Goal: Transaction & Acquisition: Purchase product/service

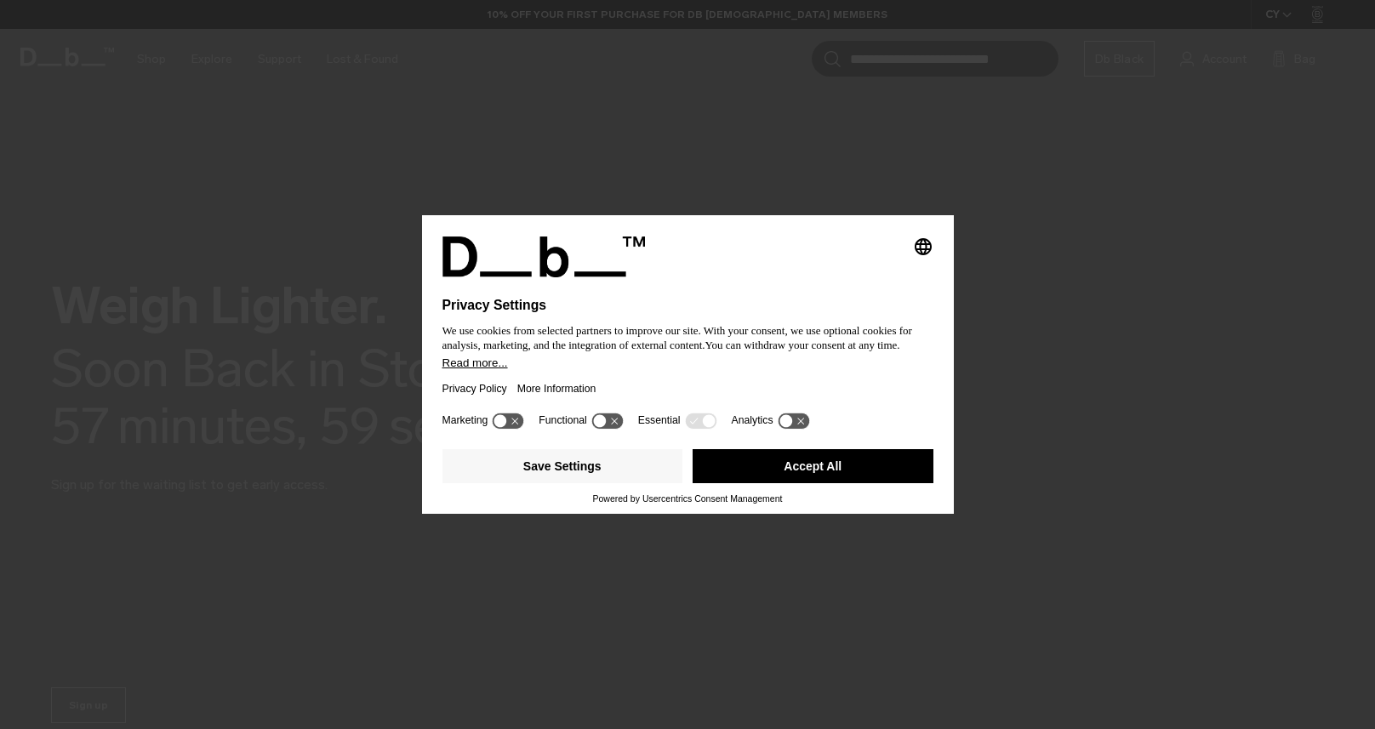
click at [823, 483] on button "Accept All" at bounding box center [813, 466] width 241 height 34
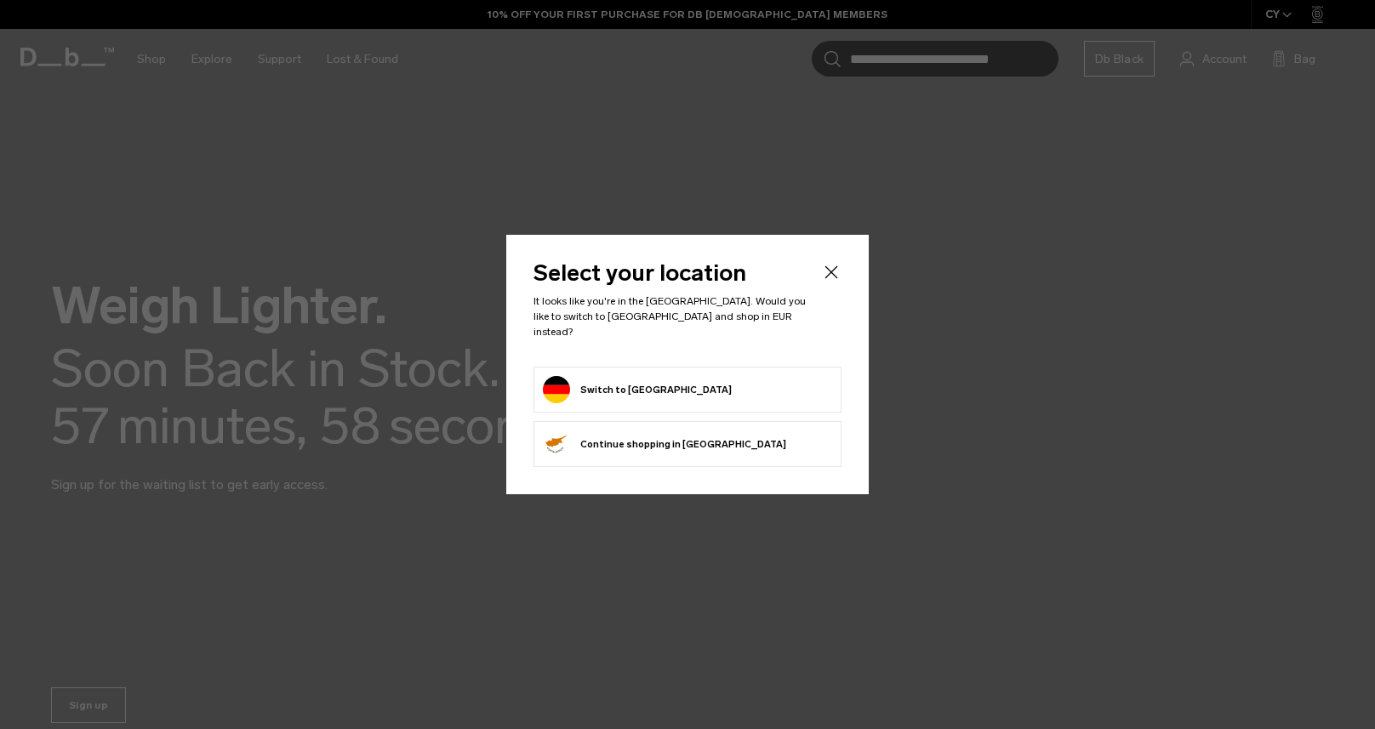
click at [660, 380] on button "Switch to Germany" at bounding box center [637, 389] width 189 height 27
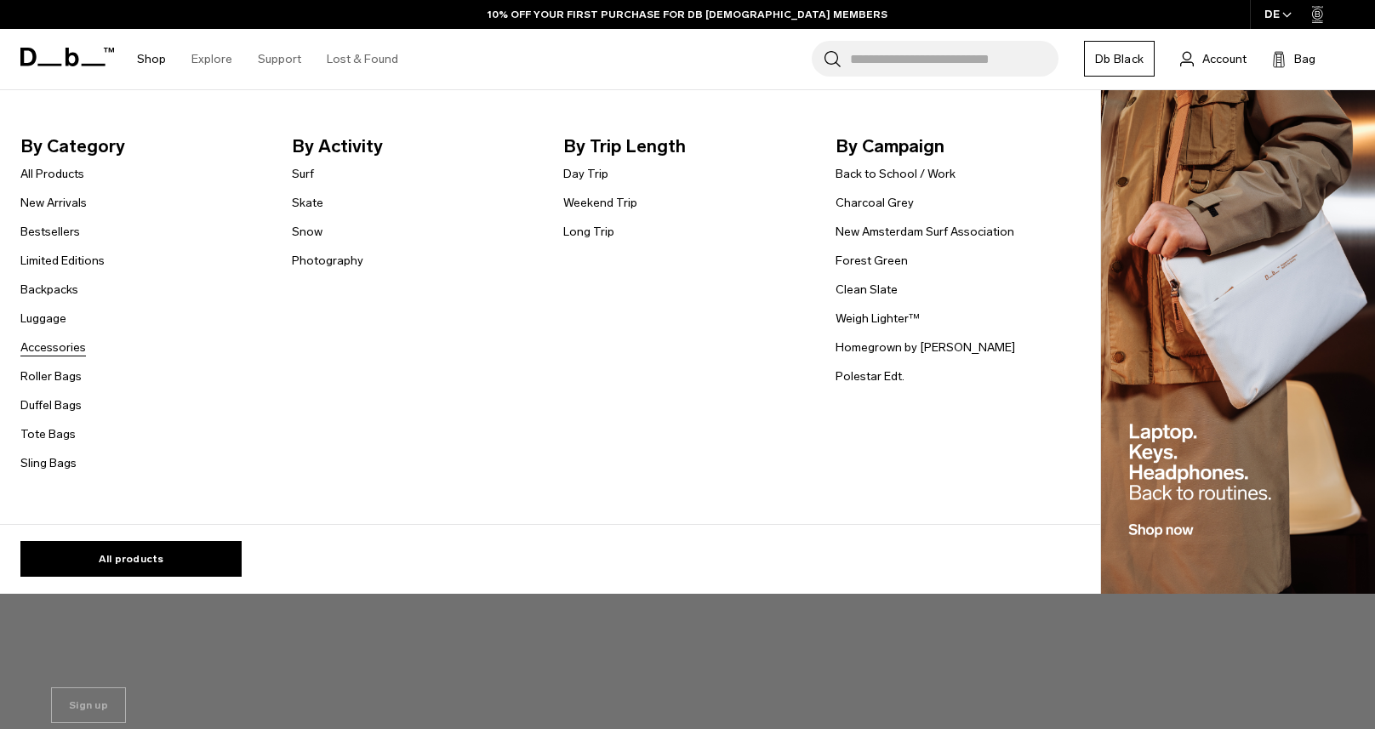
click at [49, 345] on link "Accessories" at bounding box center [53, 348] width 66 height 18
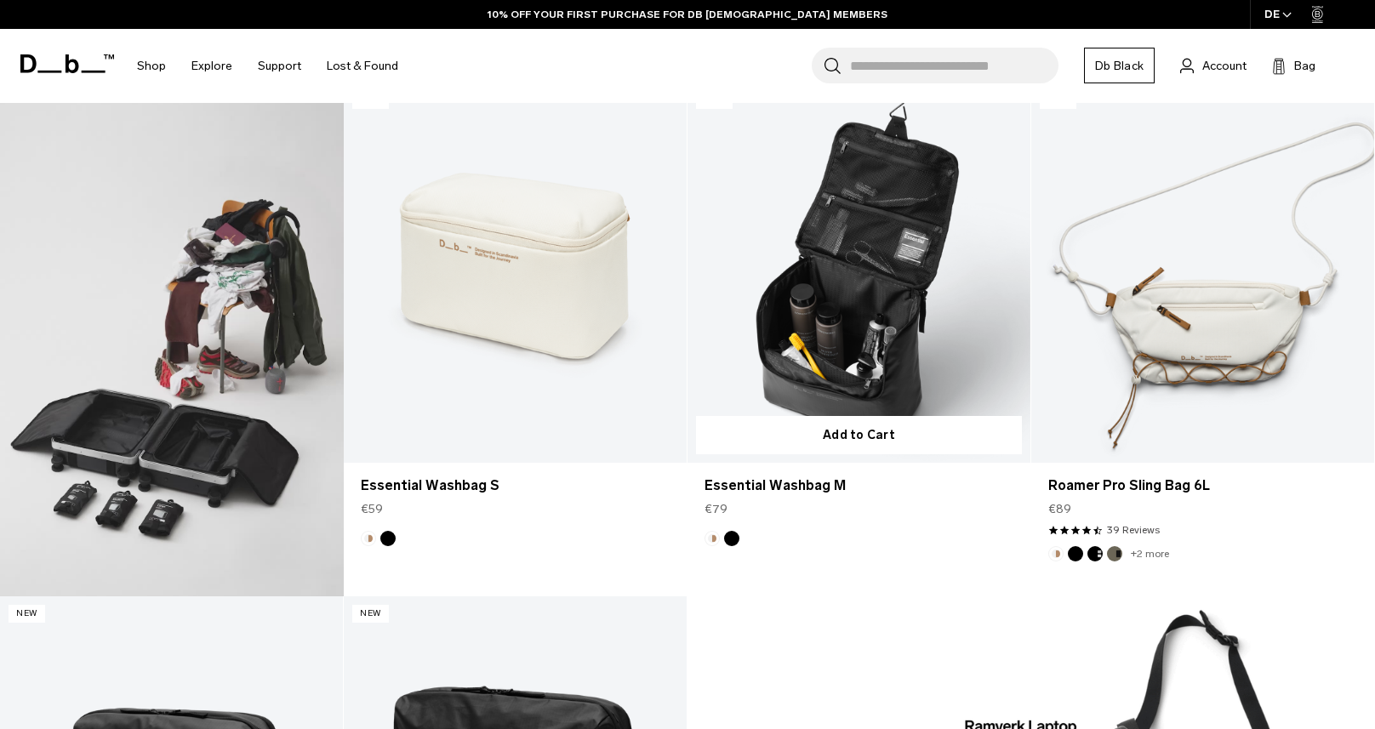
scroll to position [892, 0]
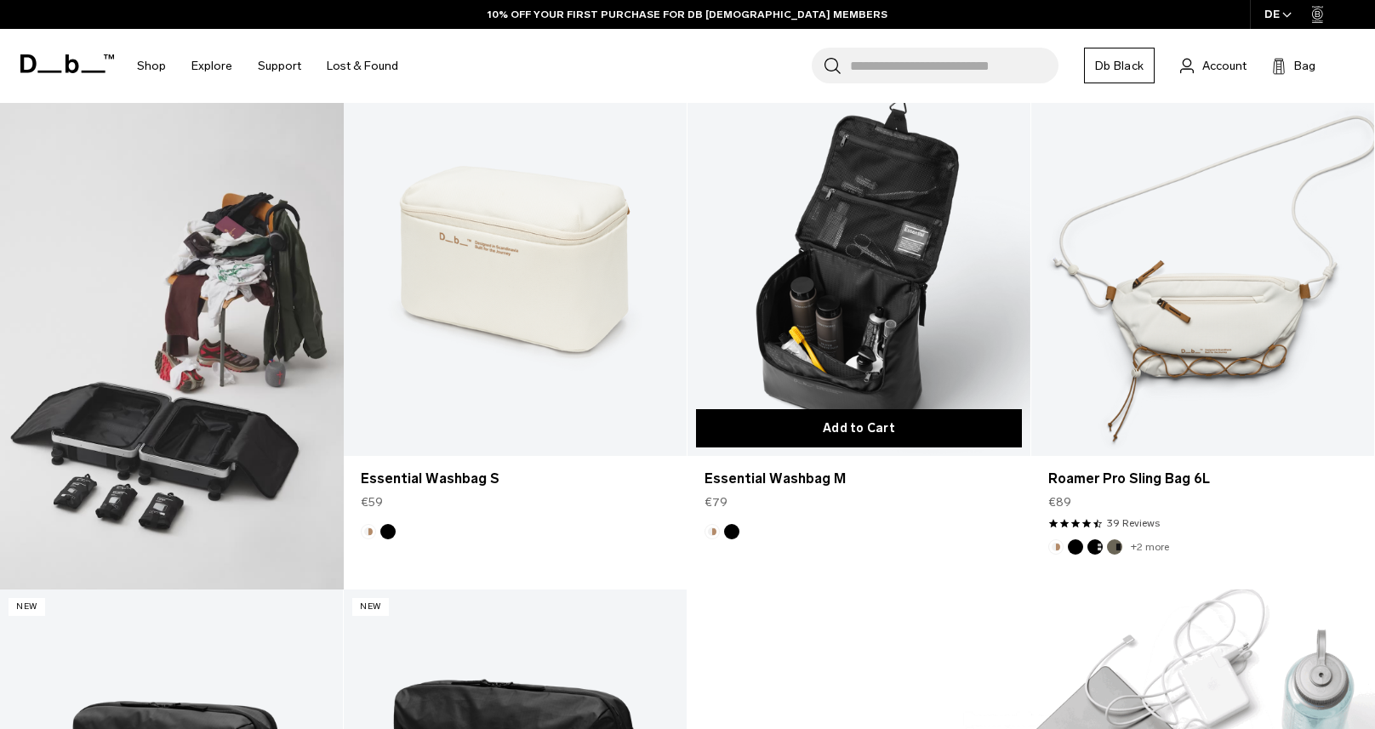
click at [873, 426] on button "Add to Cart" at bounding box center [859, 428] width 326 height 38
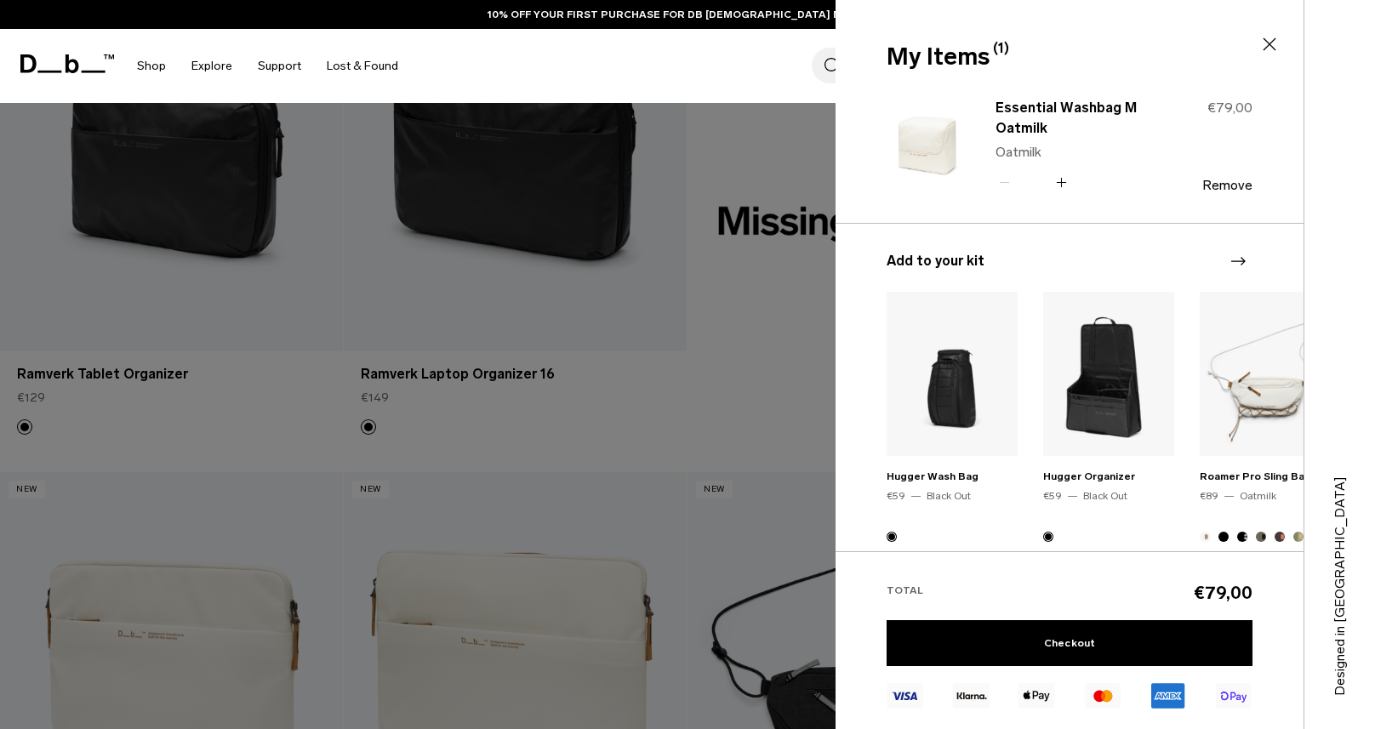
scroll to position [1520, 0]
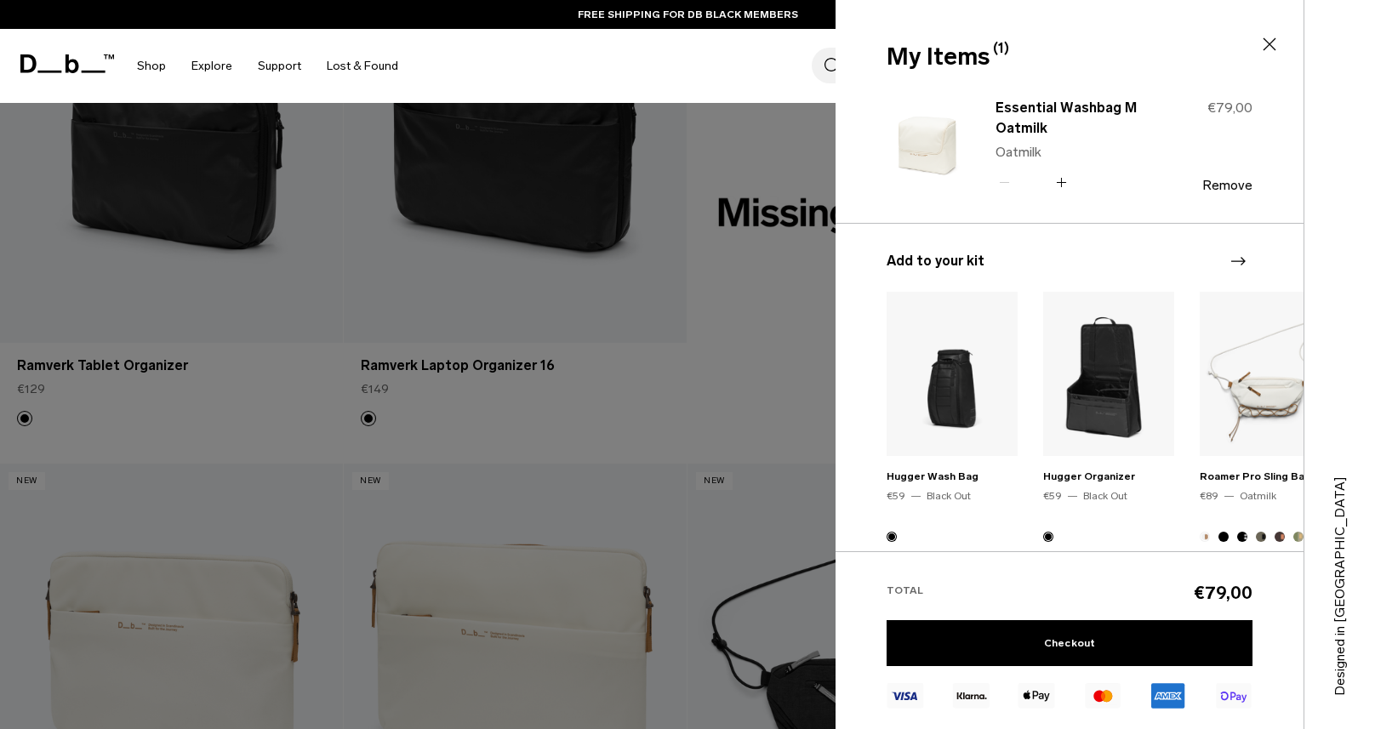
click at [1270, 42] on icon at bounding box center [1270, 44] width 20 height 20
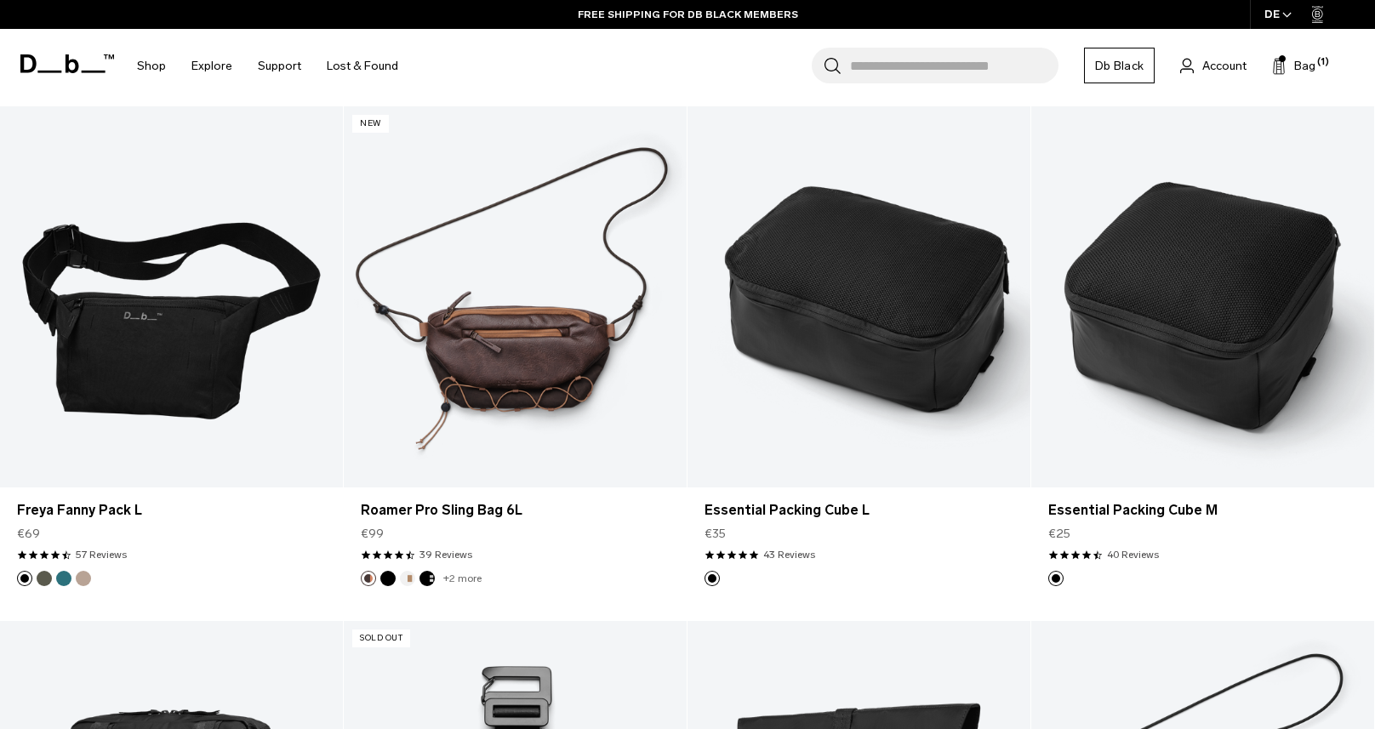
scroll to position [2904, 0]
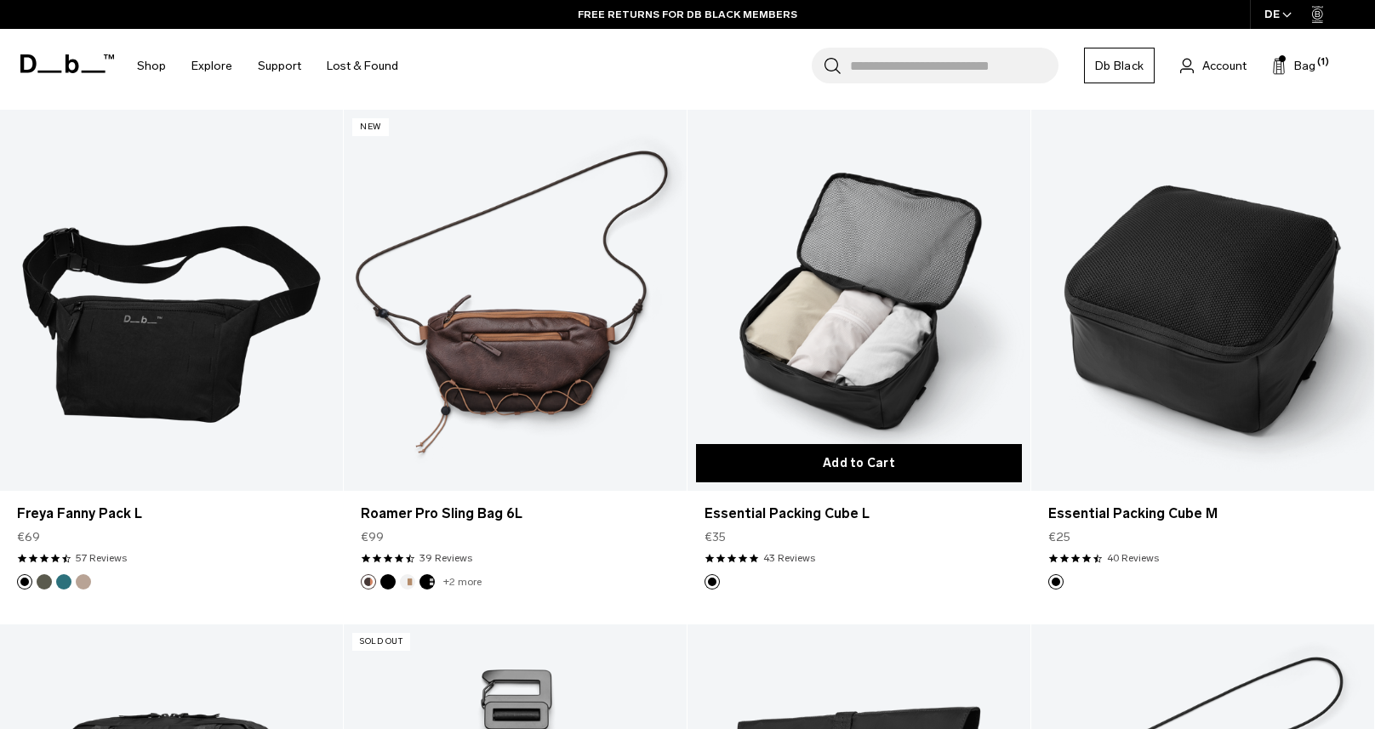
click at [918, 466] on button "Add to Cart" at bounding box center [859, 463] width 326 height 38
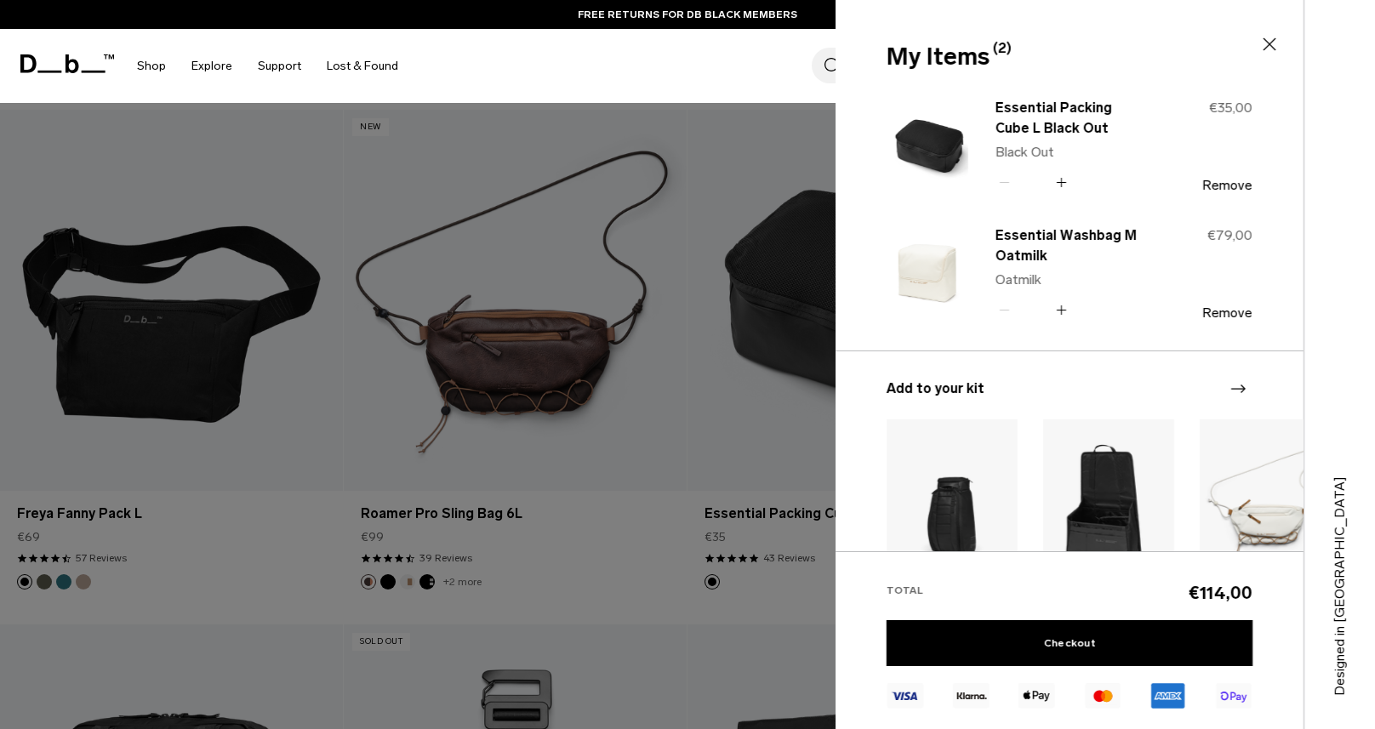
click at [1067, 176] on icon at bounding box center [1062, 182] width 16 height 25
click at [1085, 643] on link "Checkout" at bounding box center [1070, 643] width 366 height 46
